Goal: Task Accomplishment & Management: Manage account settings

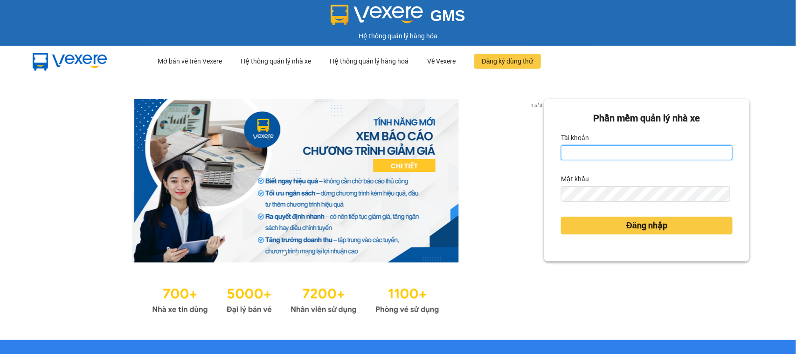
click at [623, 152] on input "Tài khoản" at bounding box center [647, 152] width 172 height 15
type input "tram.minhtam"
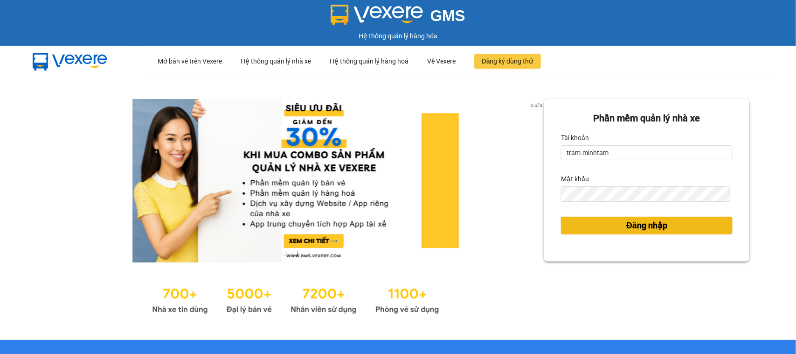
click at [707, 224] on button "Đăng nhập" at bounding box center [647, 225] width 172 height 18
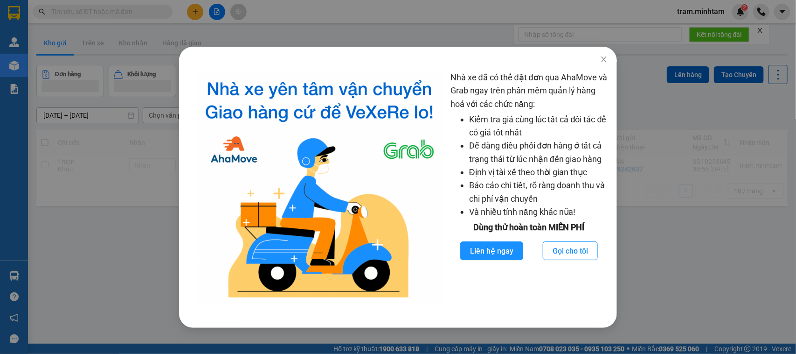
click at [103, 276] on div "Nhà xe đã có thể đặt đơn qua AhaMove và Grab ngay trên phần mềm quản lý hàng ho…" at bounding box center [398, 177] width 796 height 354
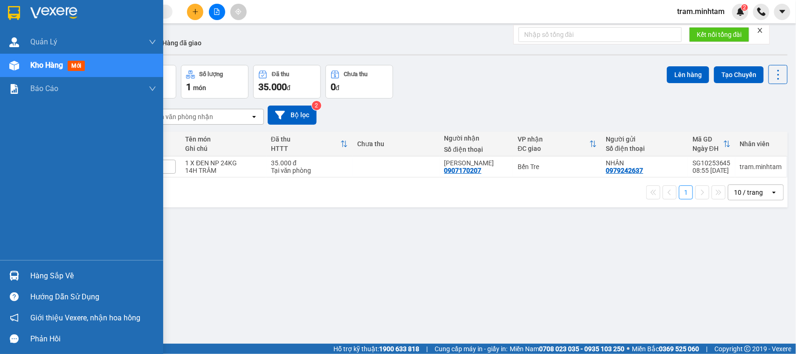
click at [17, 279] on img at bounding box center [14, 276] width 10 height 10
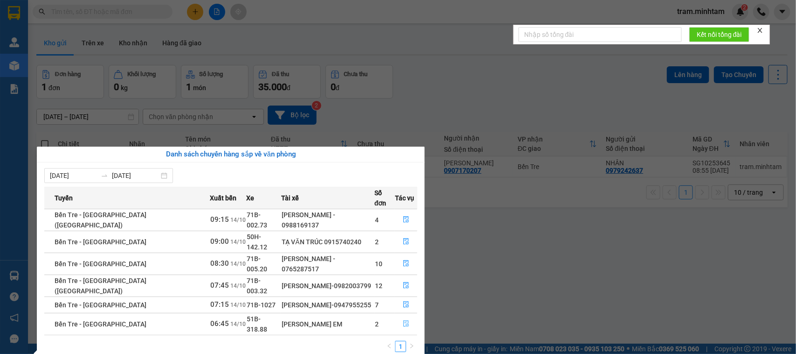
click at [403, 320] on icon "file-done" at bounding box center [406, 323] width 7 height 7
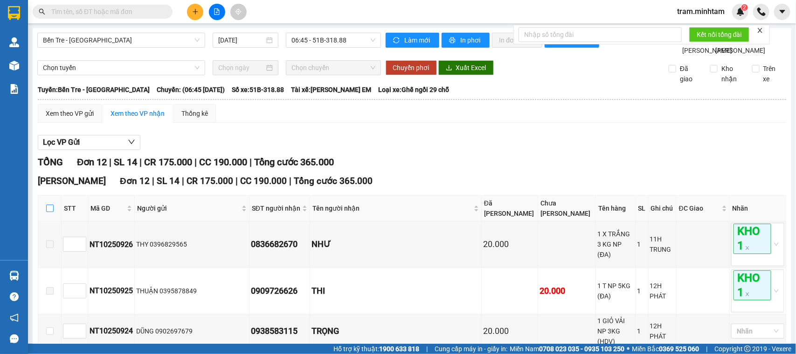
click at [49, 212] on input "checkbox" at bounding box center [49, 207] width 7 height 7
checkbox input "true"
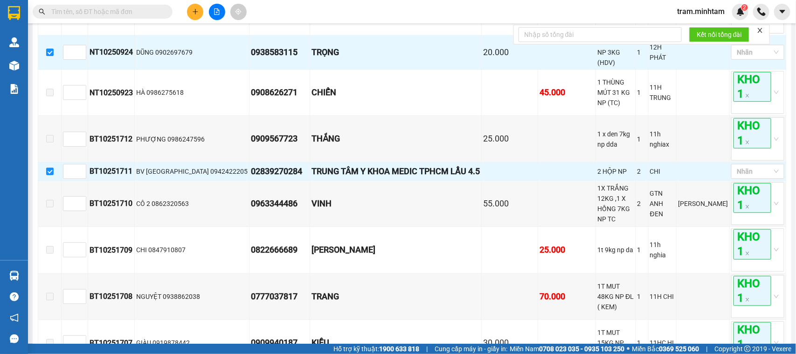
scroll to position [220, 0]
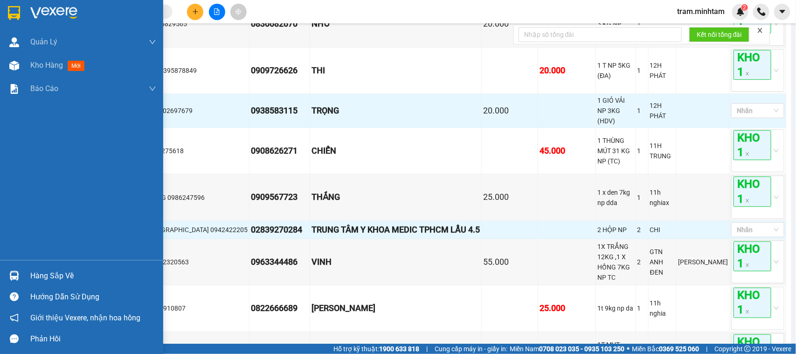
click at [19, 12] on img at bounding box center [14, 13] width 12 height 14
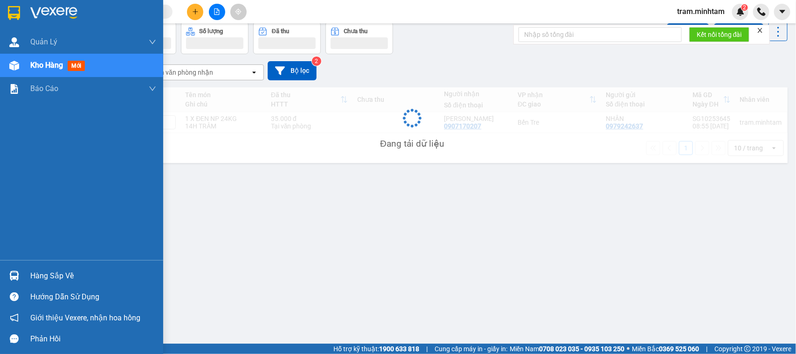
scroll to position [43, 0]
